Goal: Transaction & Acquisition: Subscribe to service/newsletter

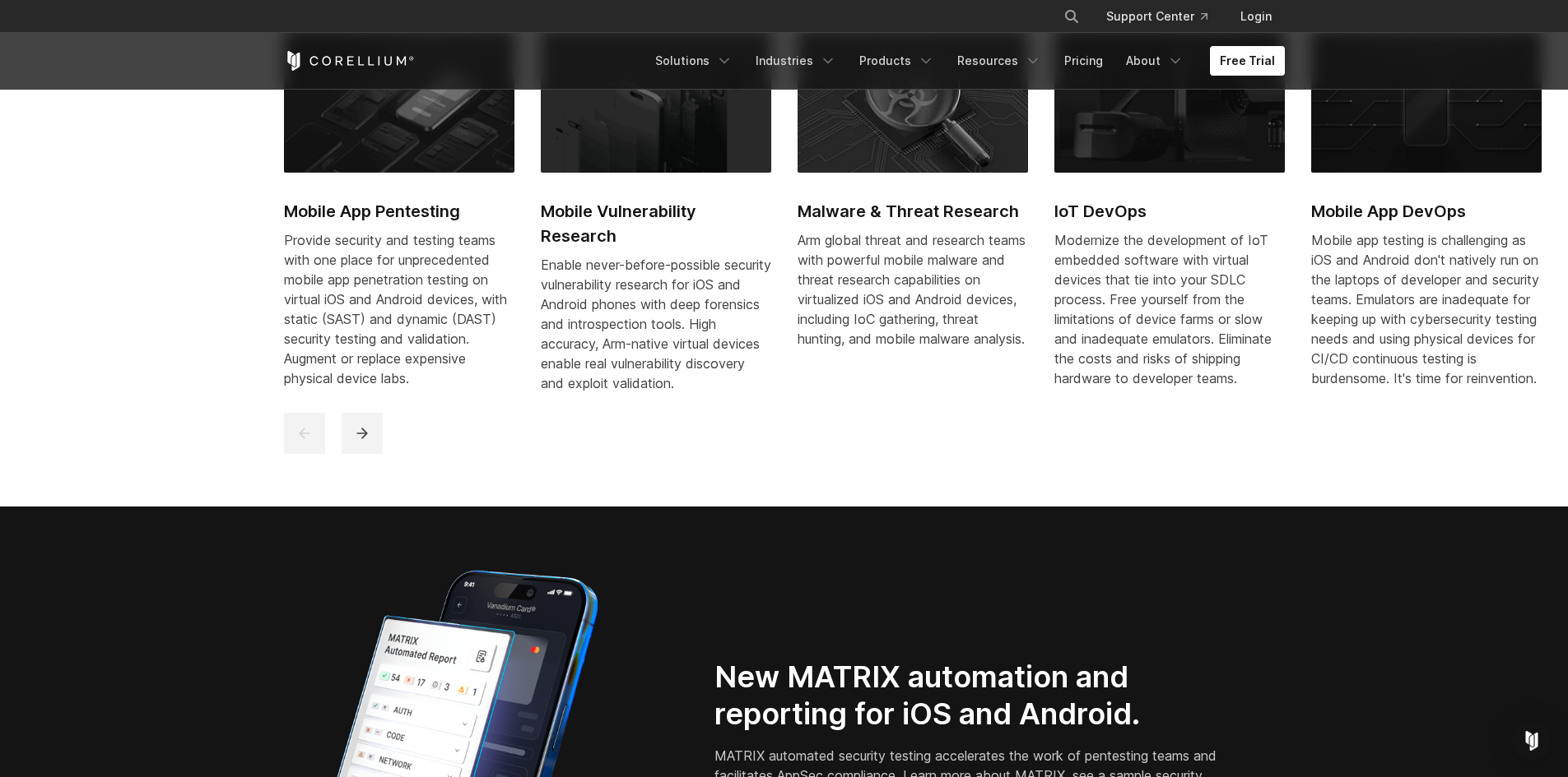
scroll to position [987, 0]
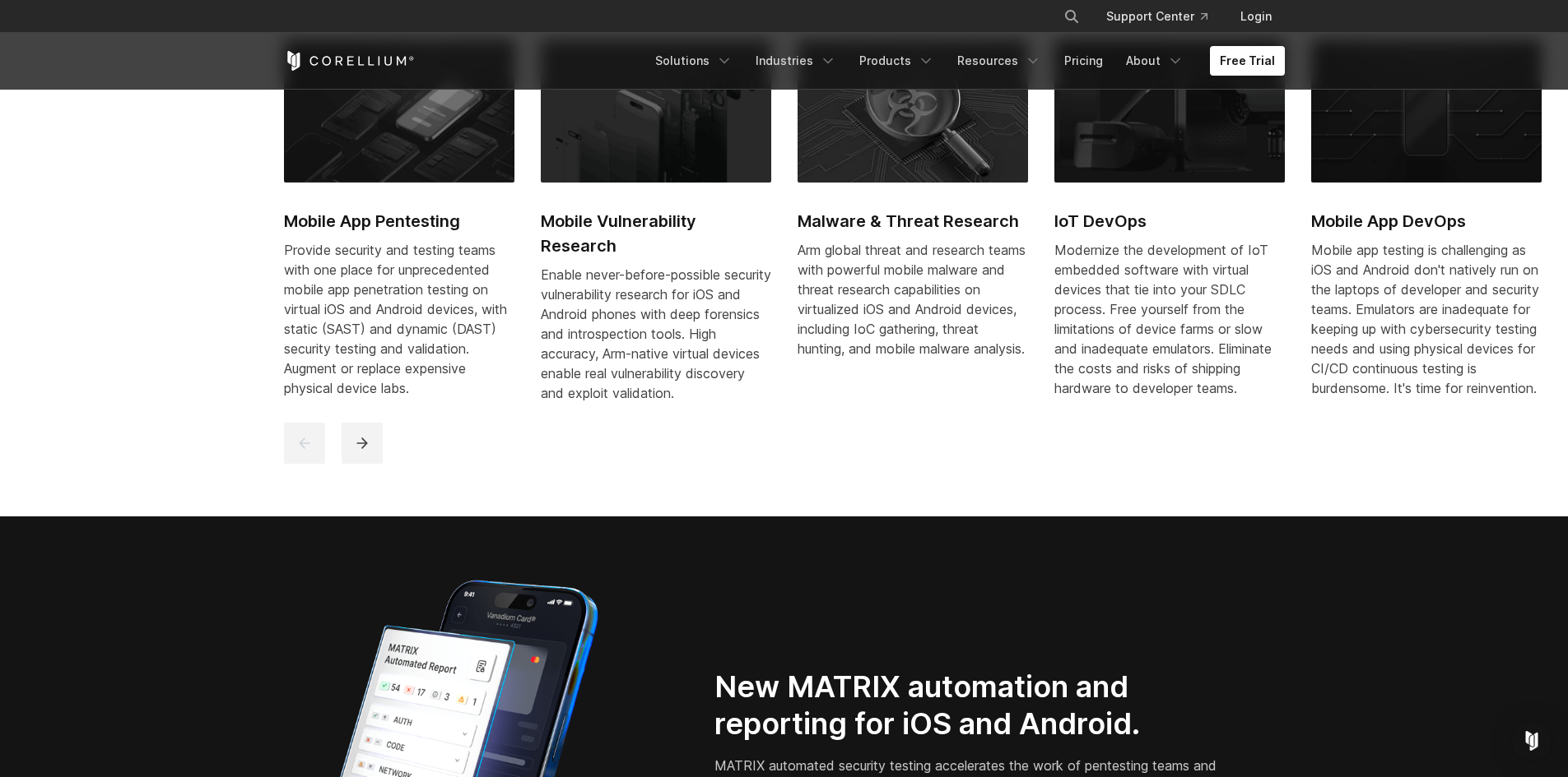
click at [422, 222] on h2 "Mobile App Pentesting" at bounding box center [399, 221] width 230 height 25
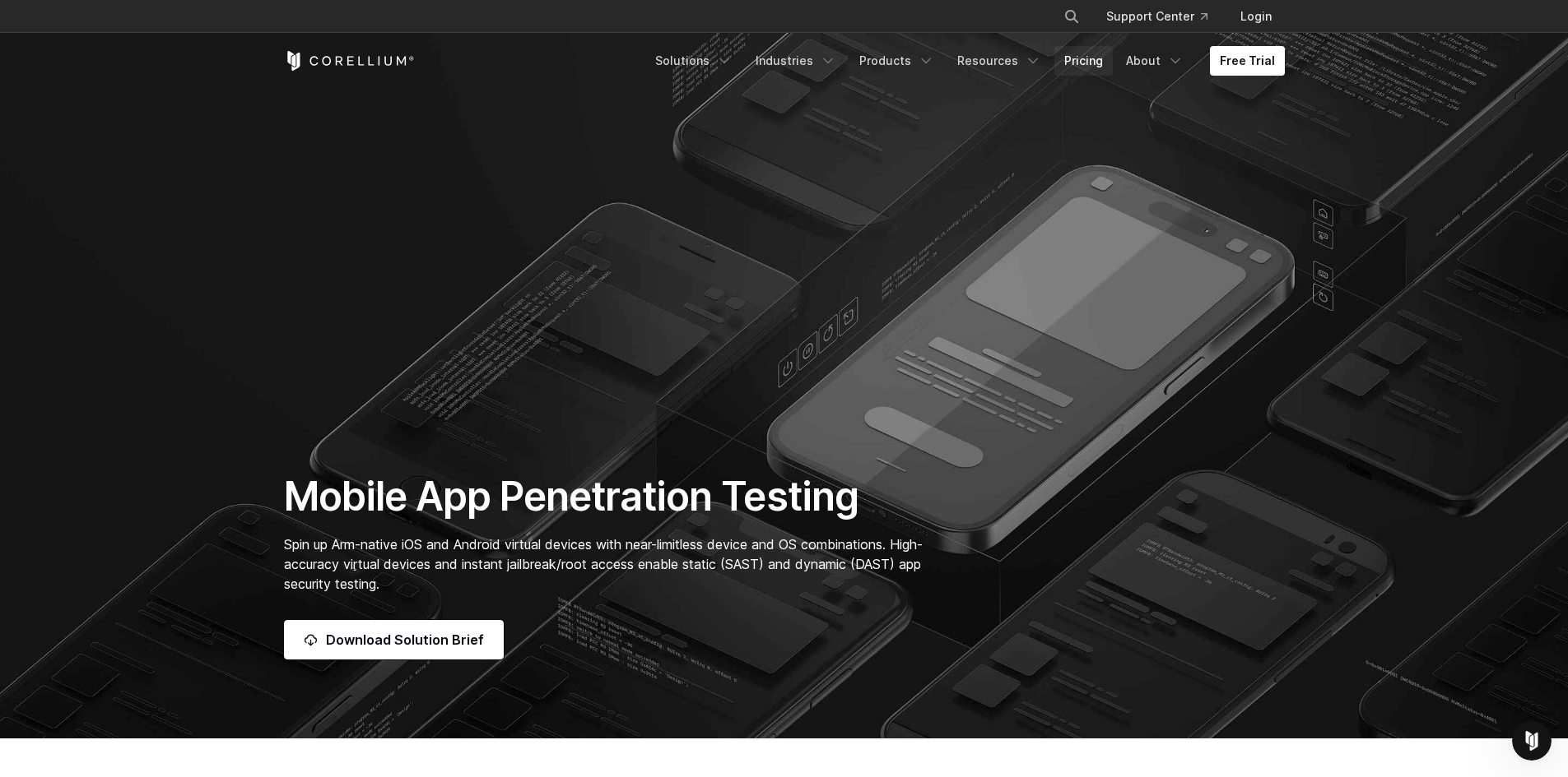
click at [1081, 59] on link "Pricing" at bounding box center [1083, 60] width 59 height 30
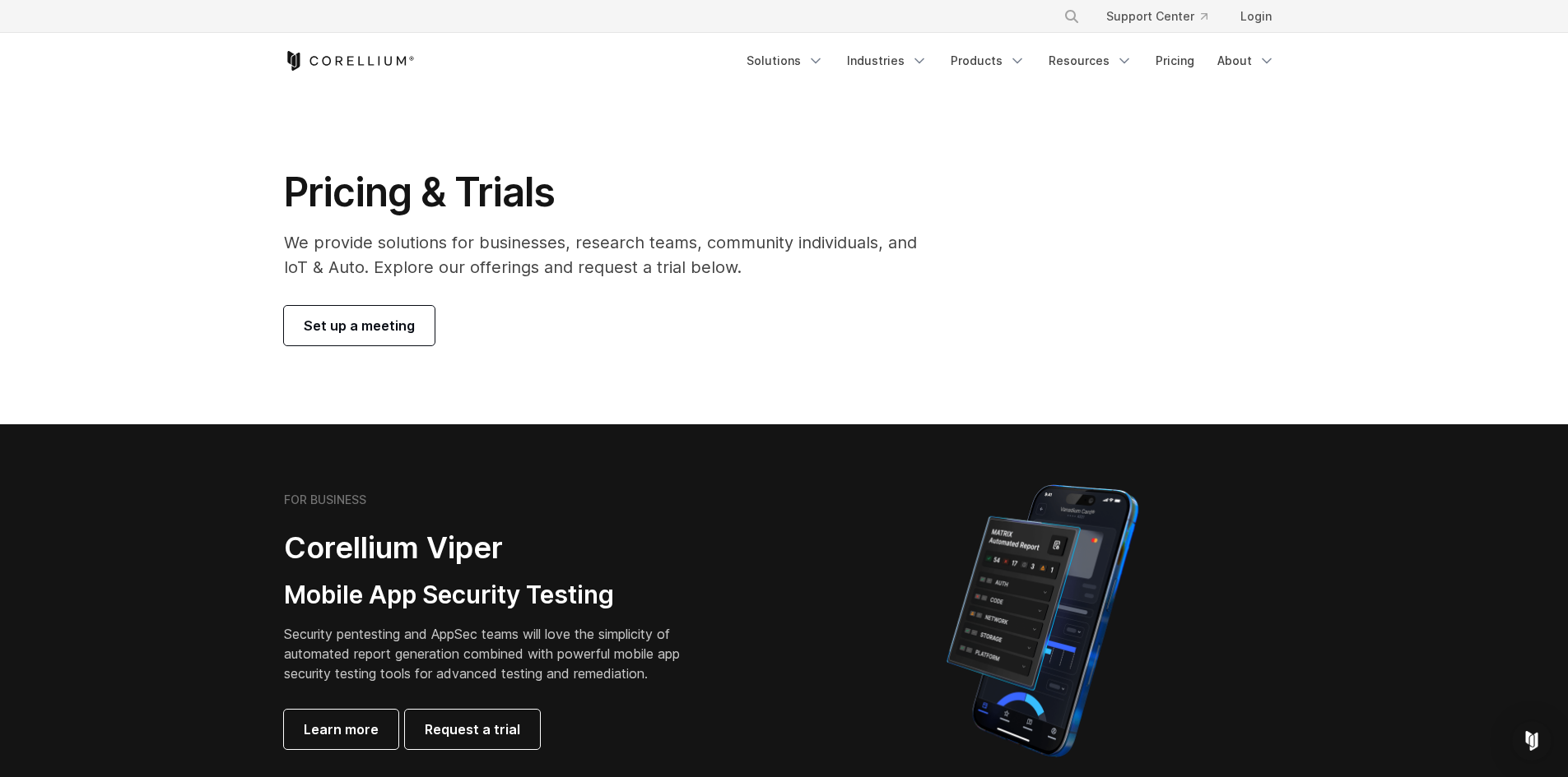
click at [594, 246] on p "We provide solutions for businesses, research teams, community individuals, and…" at bounding box center [612, 254] width 656 height 49
click at [594, 245] on p "We provide solutions for businesses, research teams, community individuals, and…" at bounding box center [612, 254] width 656 height 49
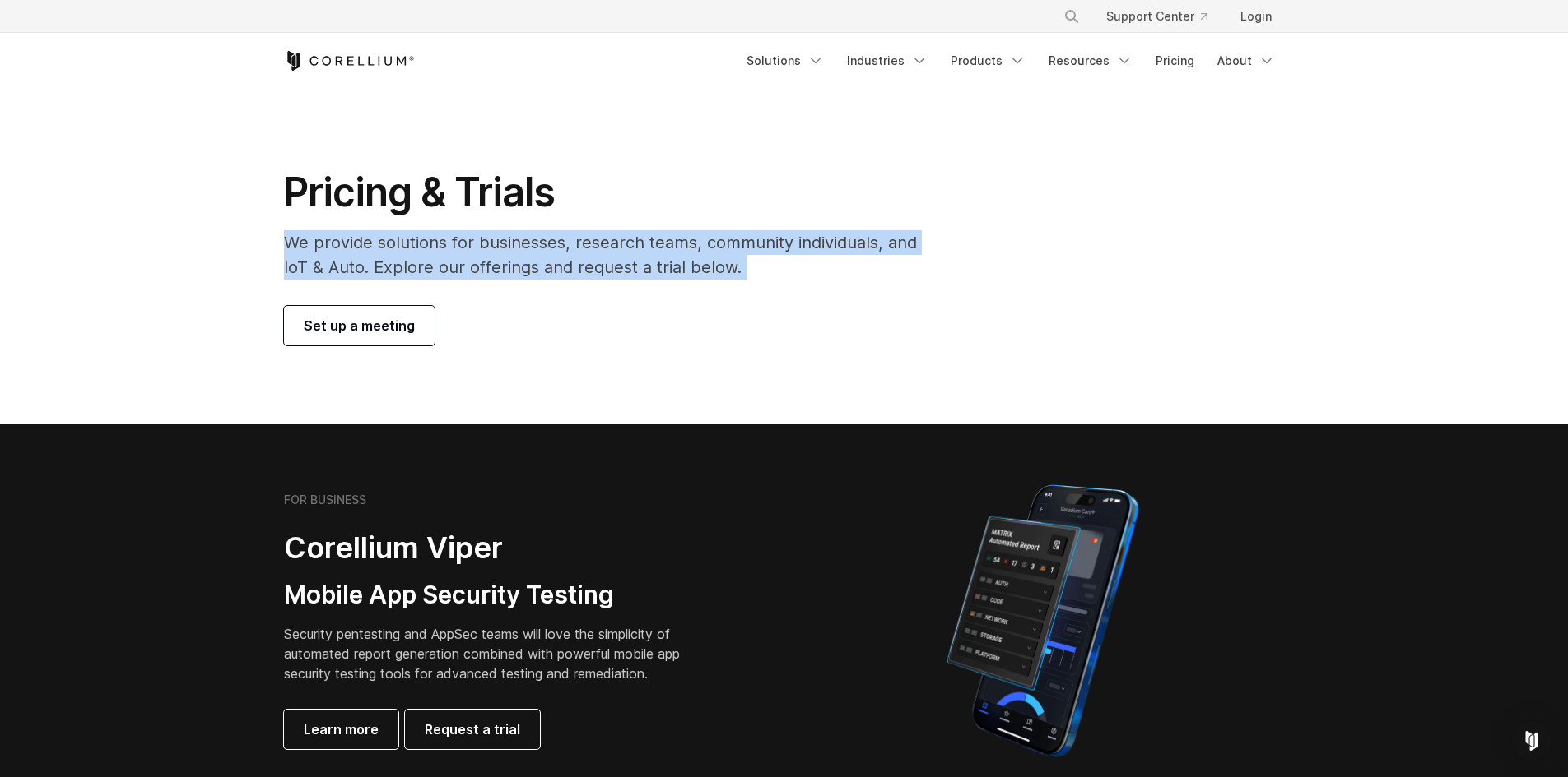
click at [594, 245] on p "We provide solutions for businesses, research teams, community individuals, and…" at bounding box center [612, 254] width 656 height 49
click at [926, 60] on icon "Navigation Menu" at bounding box center [919, 61] width 17 height 17
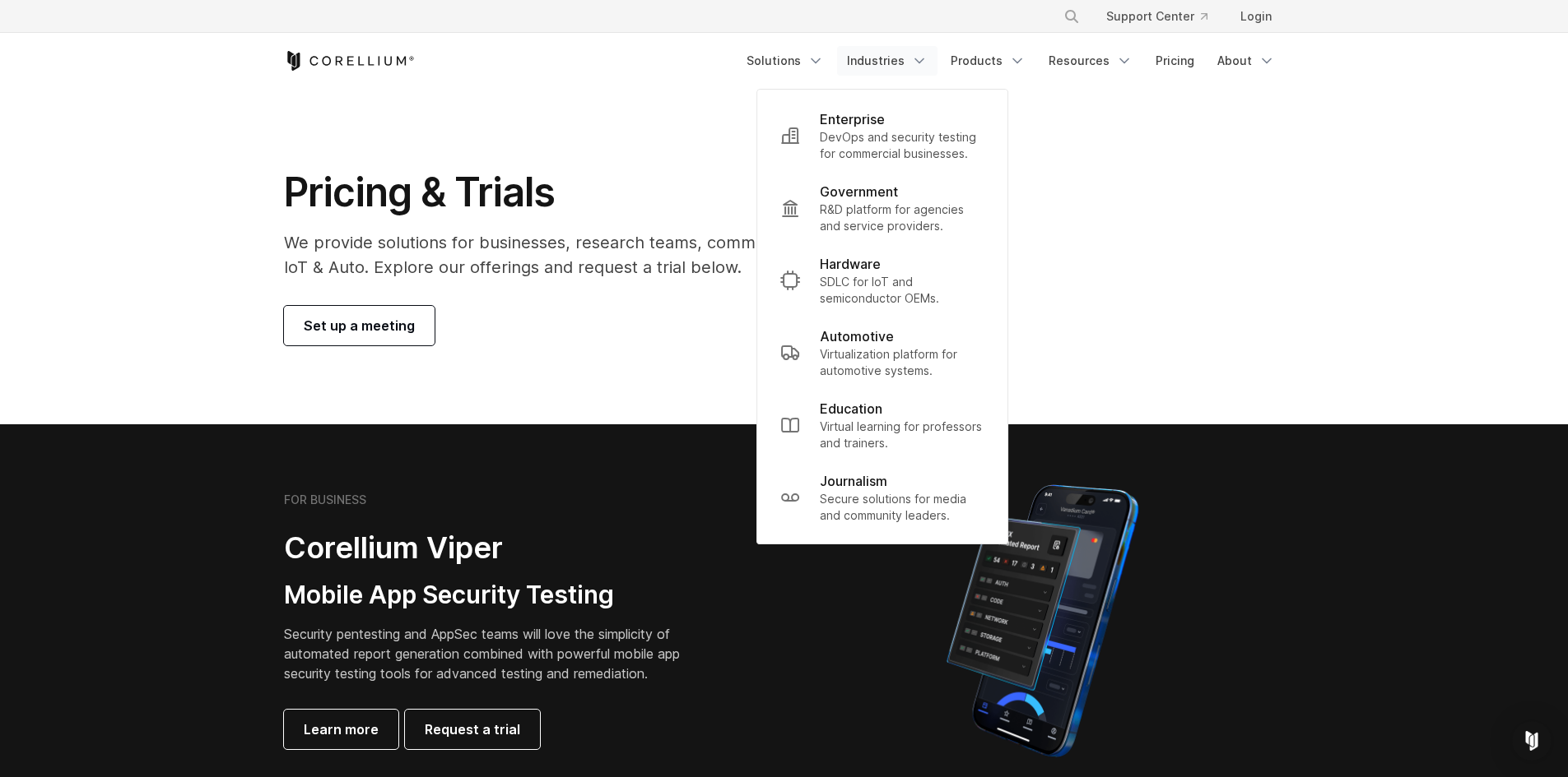
click at [1158, 299] on div "Pricing & Trials We provide solutions for businesses, research teams, community…" at bounding box center [784, 256] width 1034 height 178
